Goal: Task Accomplishment & Management: Manage account settings

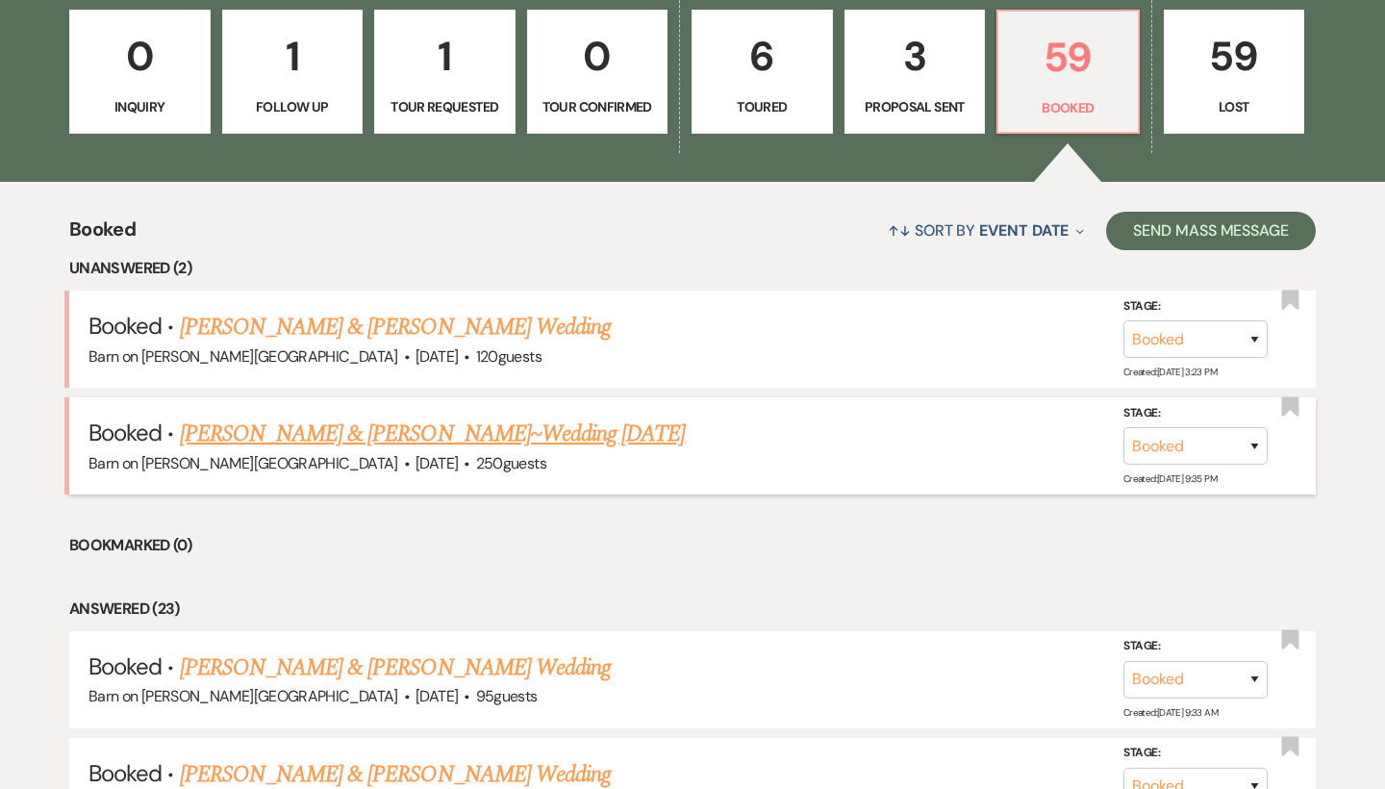
scroll to position [554, 0]
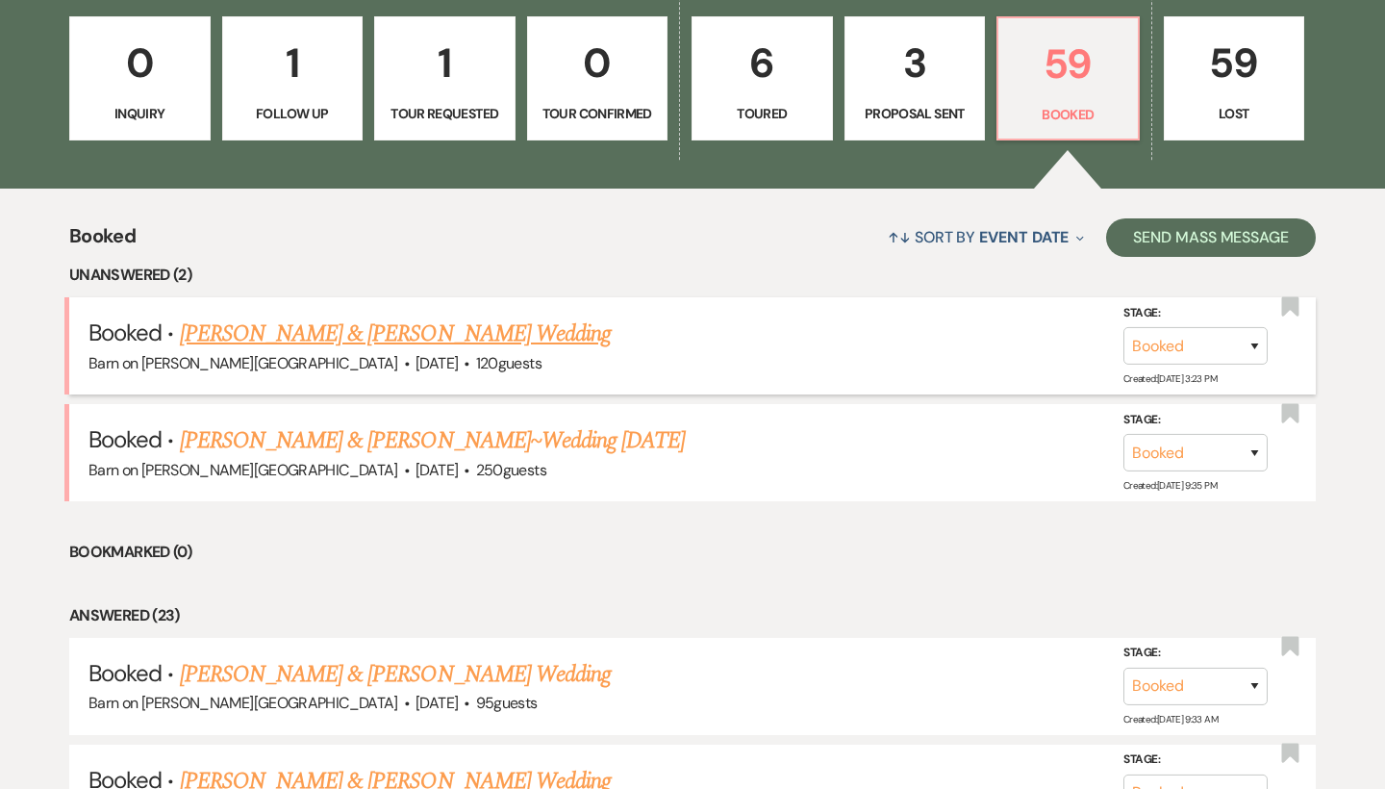
click at [441, 339] on link "[PERSON_NAME] & [PERSON_NAME] Wedding" at bounding box center [395, 333] width 431 height 35
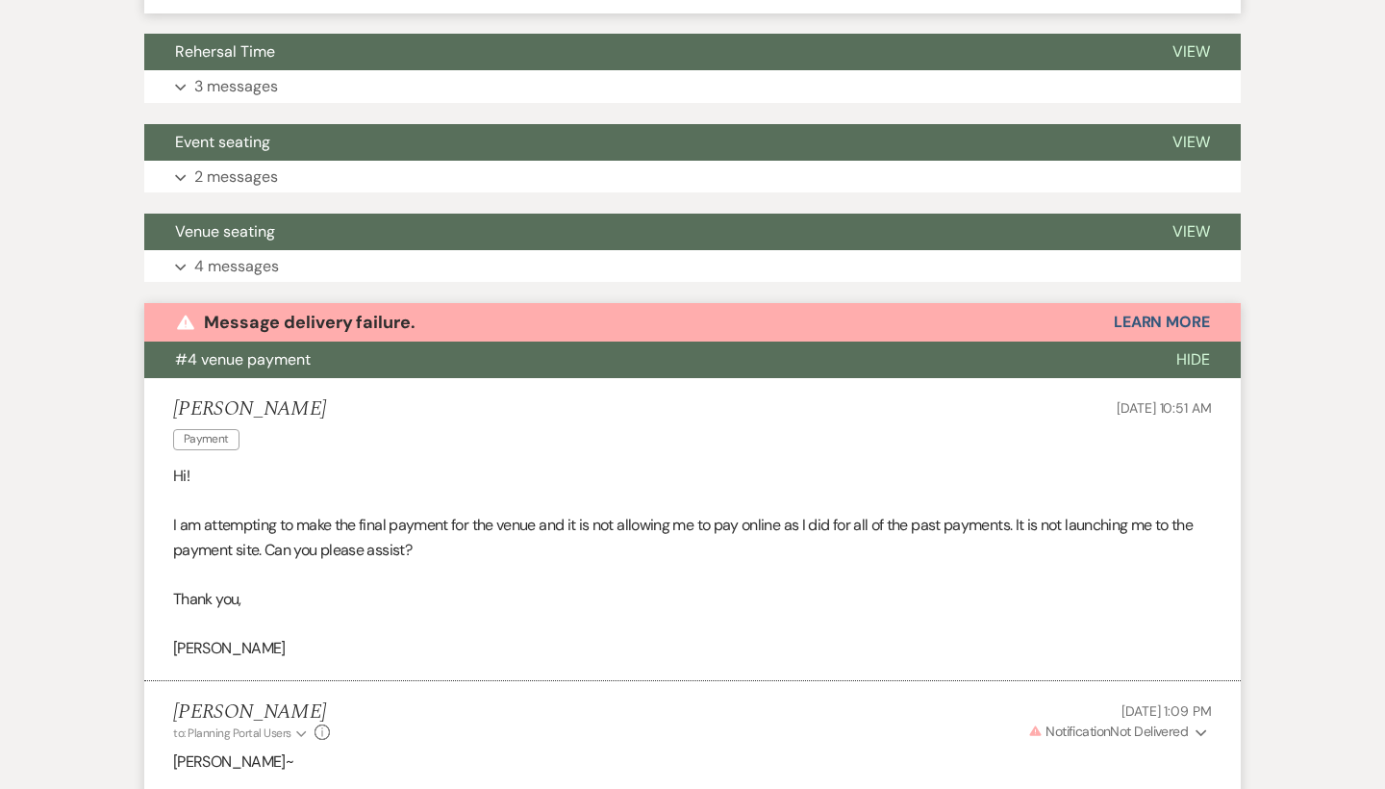
scroll to position [799, 0]
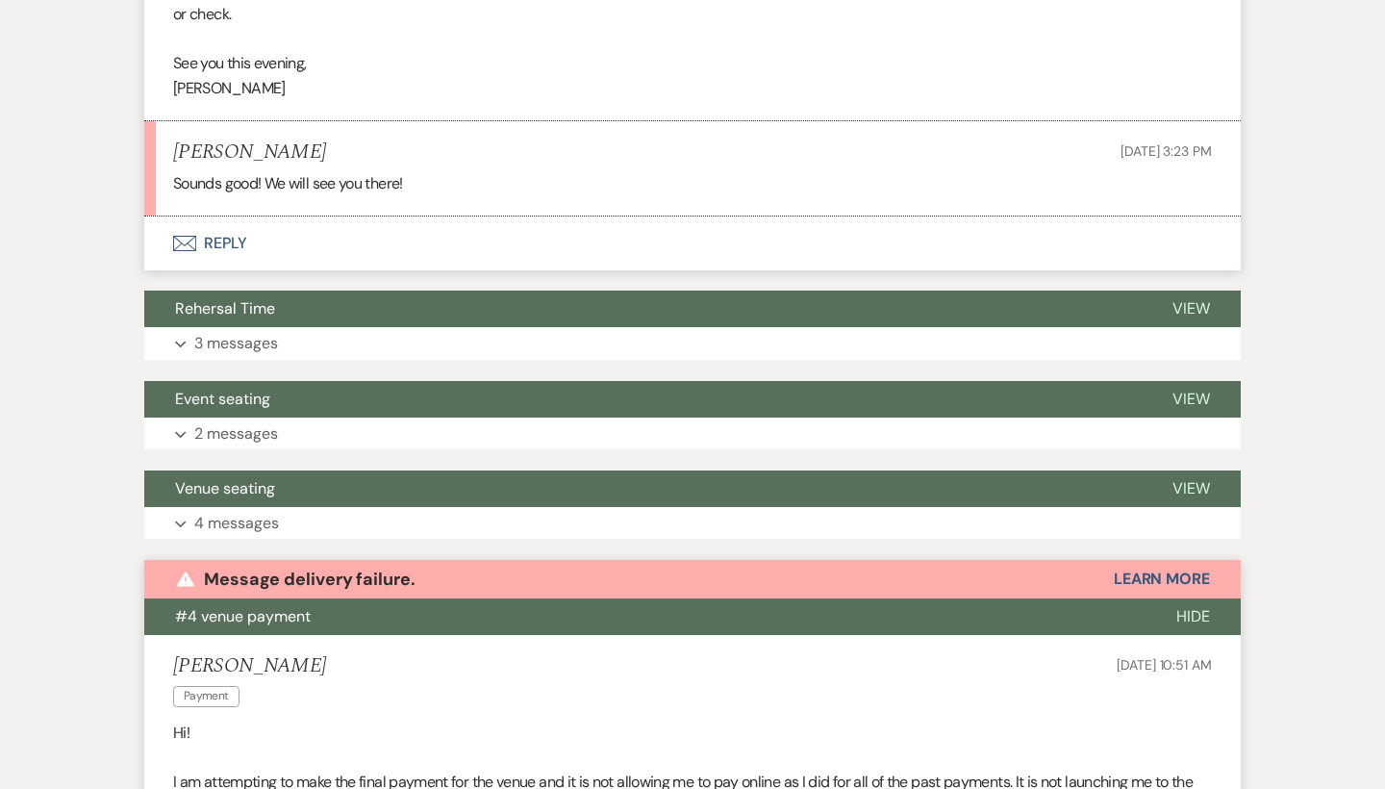
click at [1202, 606] on span "Hide" at bounding box center [1193, 616] width 34 height 20
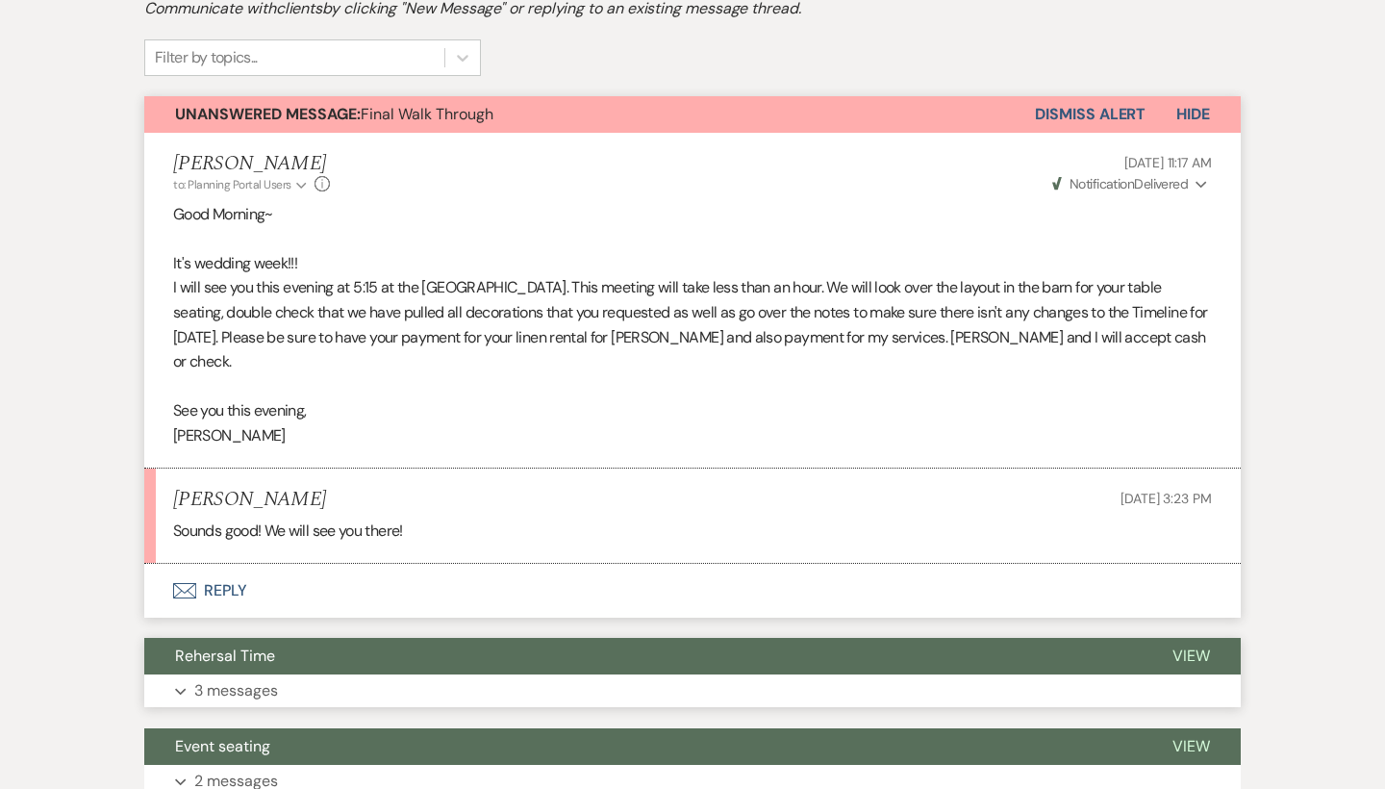
scroll to position [451, 0]
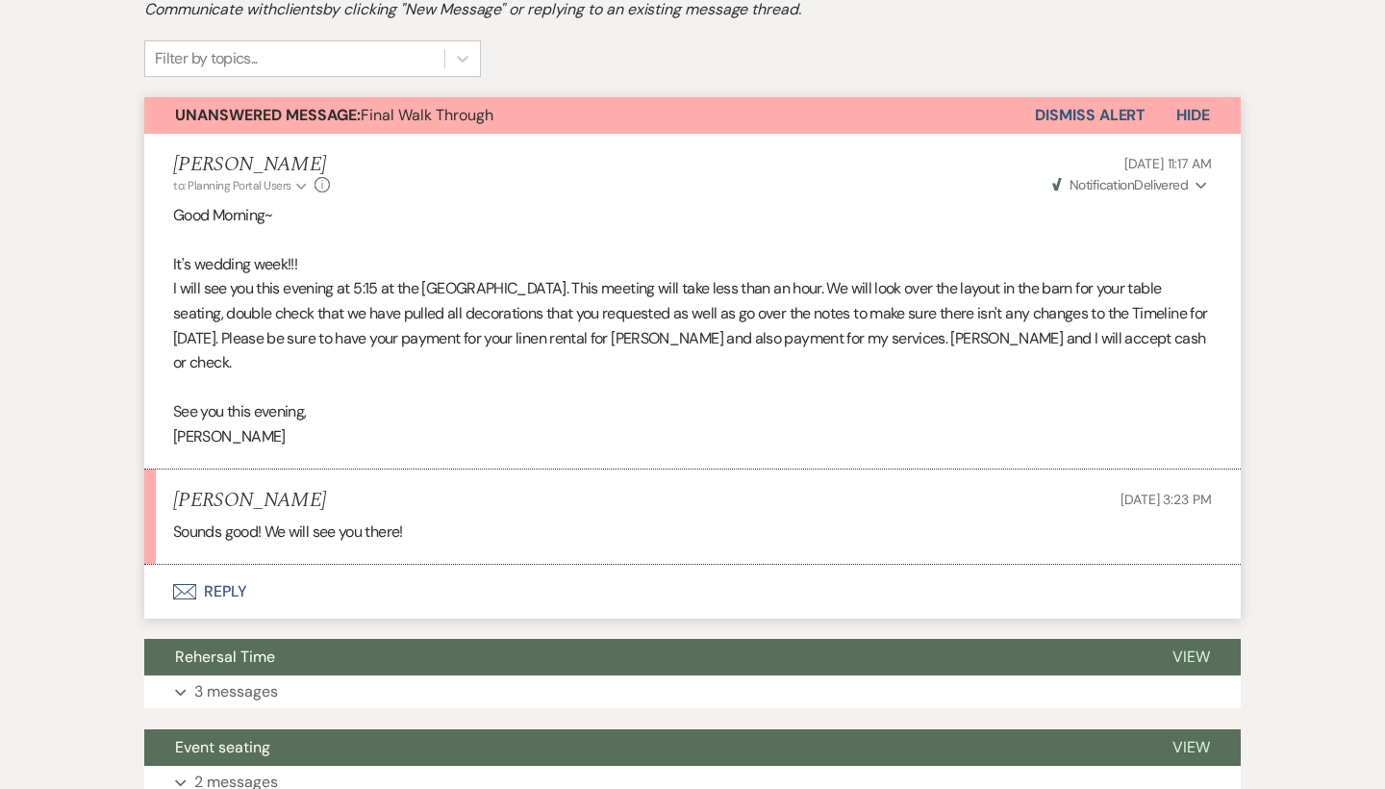
click at [1124, 110] on button "Dismiss Alert" at bounding box center [1090, 115] width 111 height 37
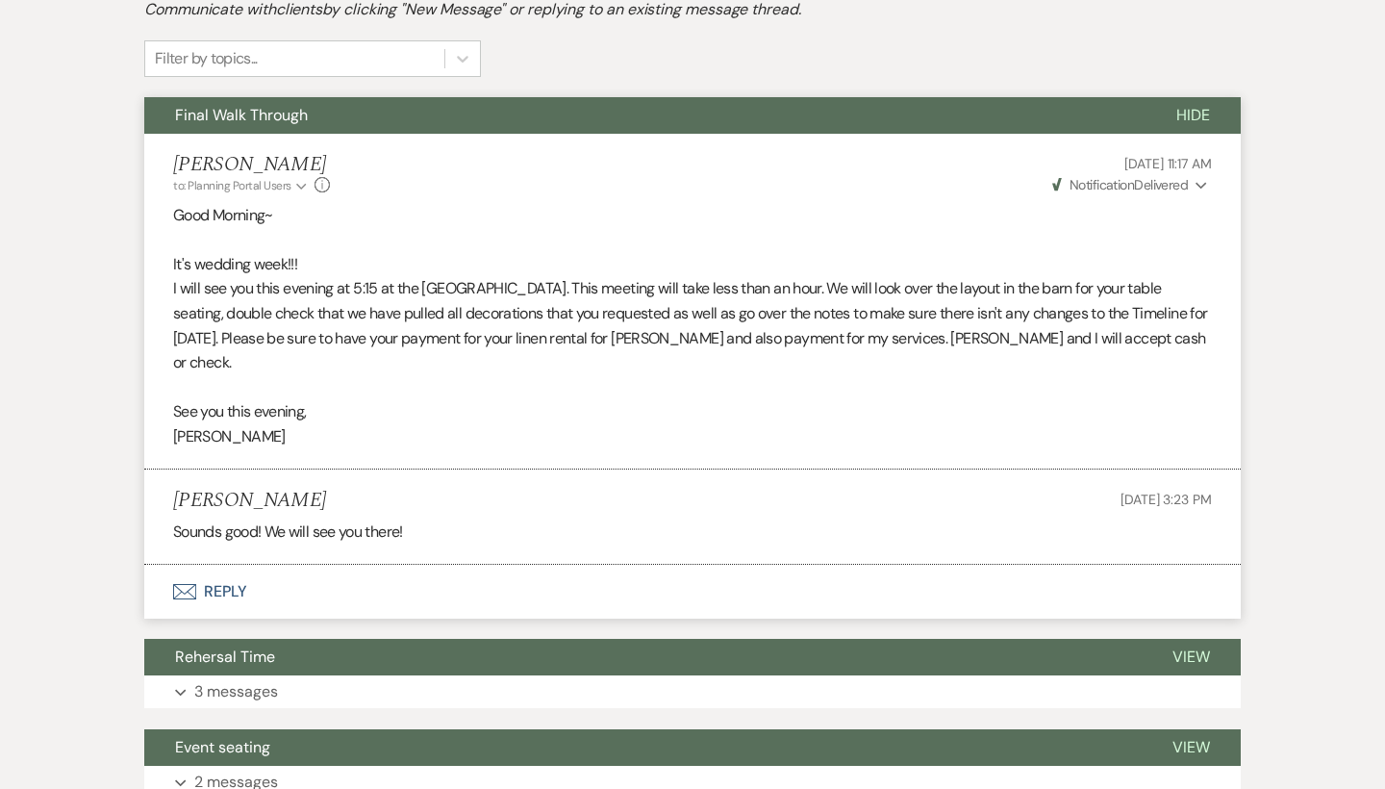
click at [1196, 106] on span "Hide" at bounding box center [1193, 115] width 34 height 20
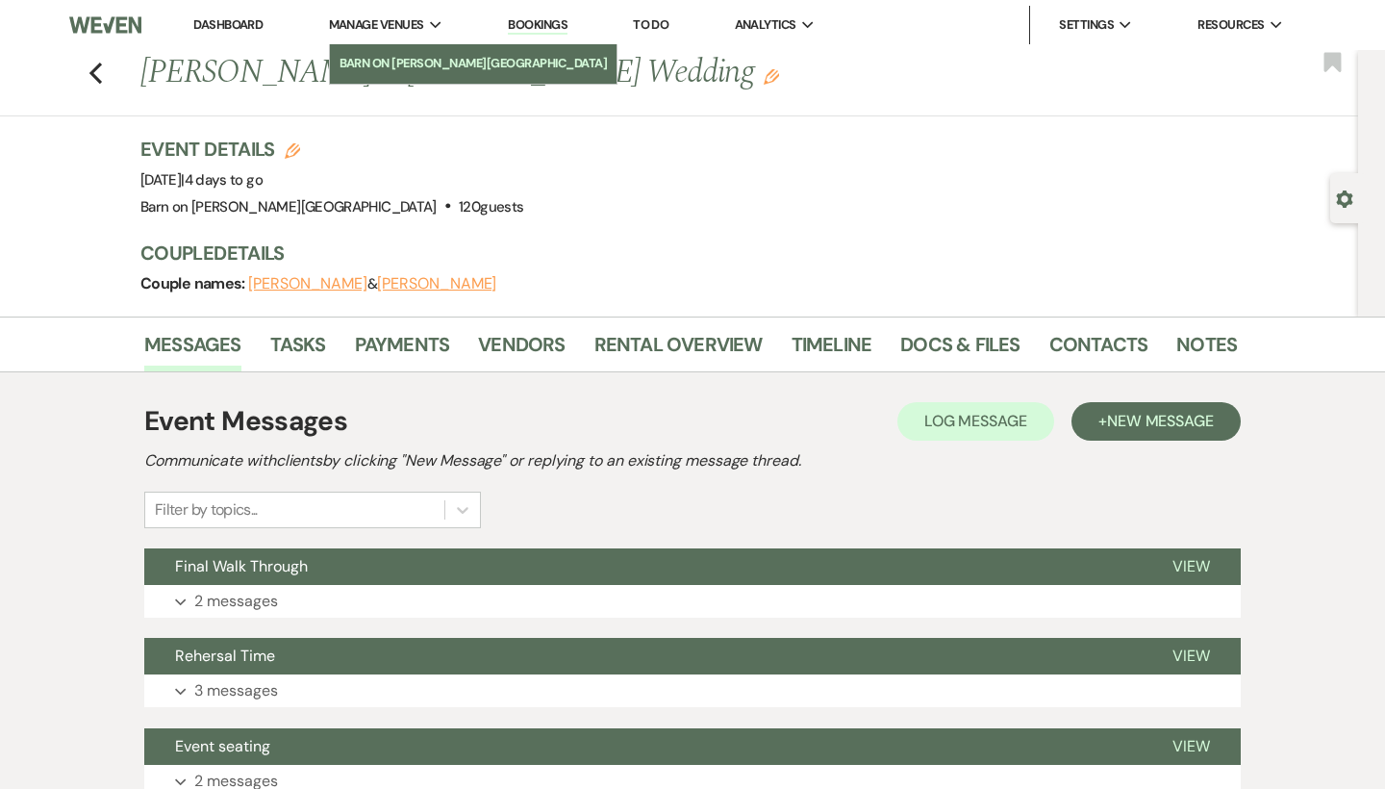
scroll to position [0, 0]
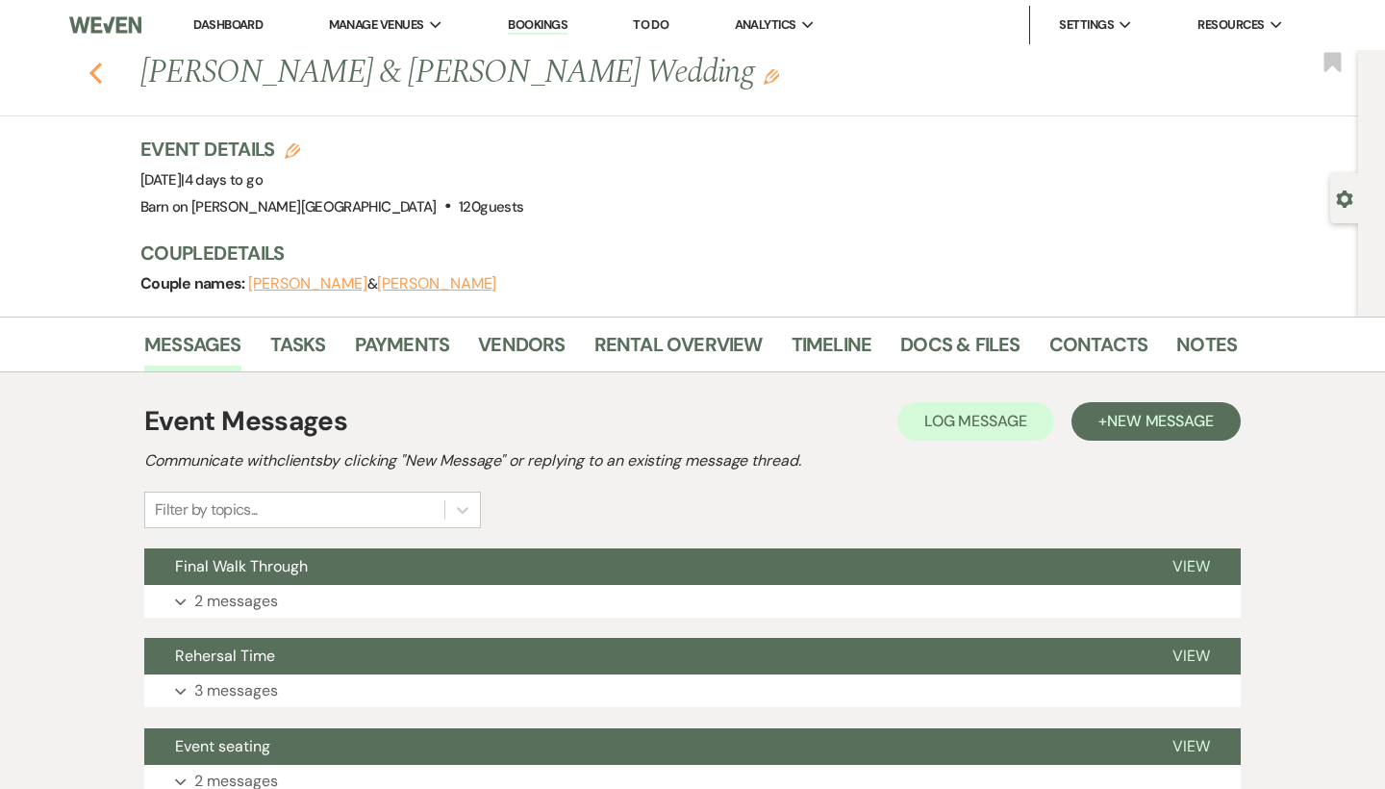
click at [94, 71] on use "button" at bounding box center [95, 73] width 13 height 21
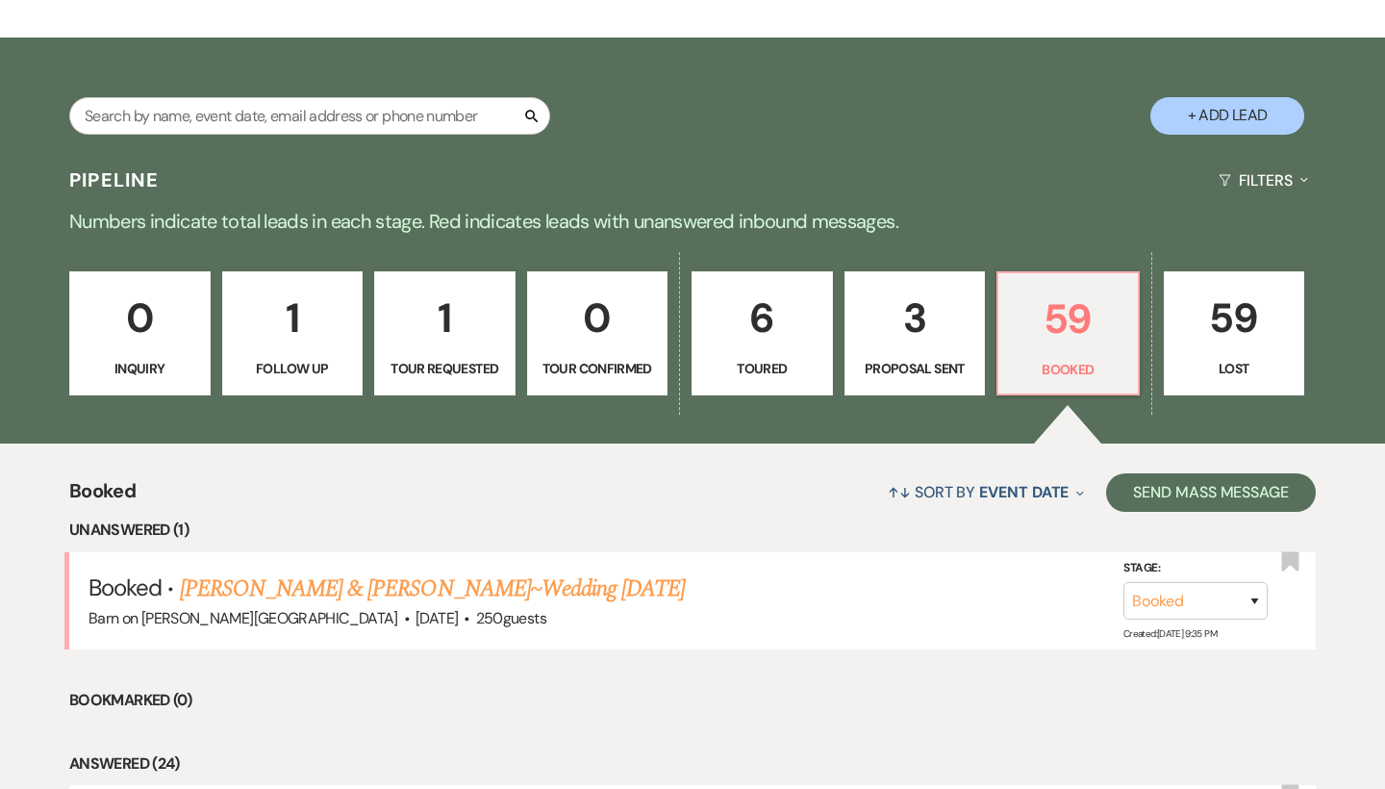
scroll to position [291, 0]
